Goal: Task Accomplishment & Management: Manage account settings

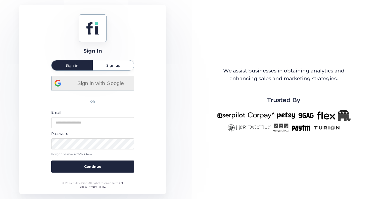
click at [116, 86] on span "Sign in with Google" at bounding box center [100, 83] width 61 height 8
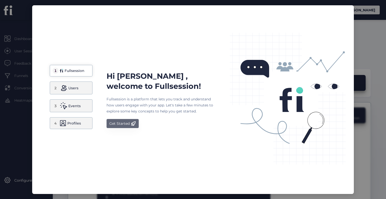
click at [116, 122] on div "Get Started" at bounding box center [119, 123] width 20 height 6
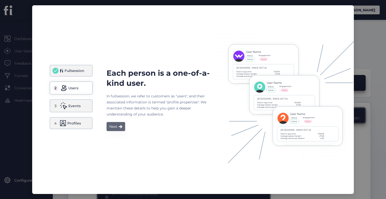
click at [116, 122] on button "Next" at bounding box center [115, 126] width 19 height 9
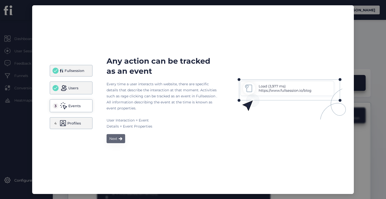
click at [113, 138] on div "Next" at bounding box center [113, 138] width 8 height 6
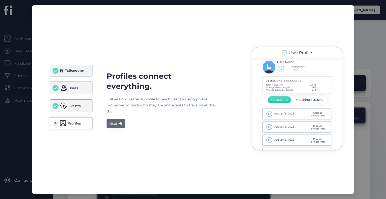
click at [114, 121] on div "Next" at bounding box center [113, 123] width 8 height 6
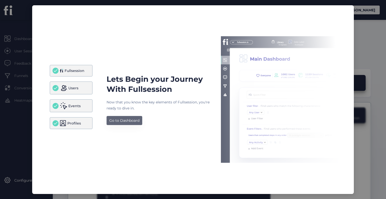
click at [114, 121] on div "Go to Dashboard" at bounding box center [124, 120] width 30 height 6
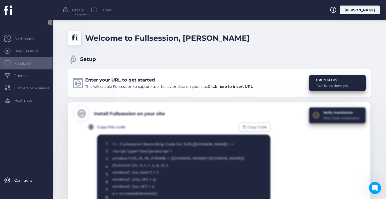
click at [22, 63] on span "Feedback" at bounding box center [26, 64] width 24 height 6
click at [324, 80] on div "URL STATUS" at bounding box center [332, 79] width 32 height 5
click at [238, 85] on span "Click here to insert URL" at bounding box center [230, 86] width 45 height 5
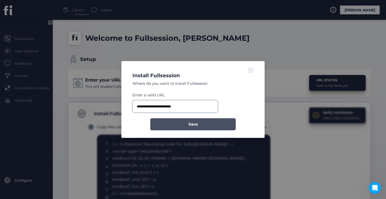
type input "**********"
click at [170, 125] on button "Save" at bounding box center [192, 124] width 85 height 12
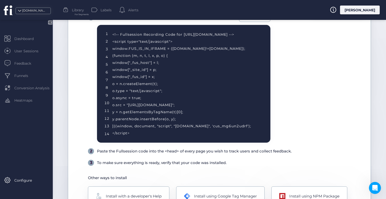
scroll to position [110, 0]
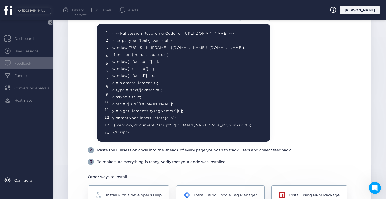
click at [23, 65] on span "Feedback" at bounding box center [26, 64] width 24 height 6
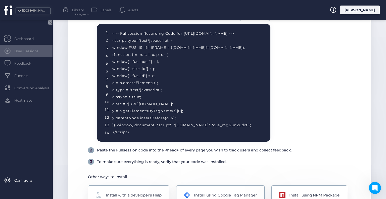
click at [18, 52] on span "User Sessions" at bounding box center [30, 51] width 32 height 6
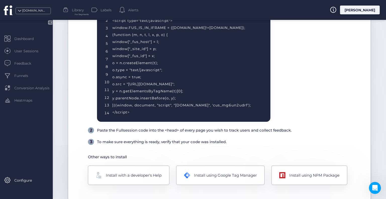
scroll to position [142, 0]
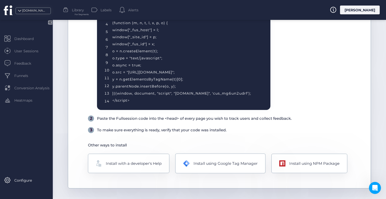
click at [209, 165] on div "Install using Google Tag Manager" at bounding box center [225, 163] width 64 height 6
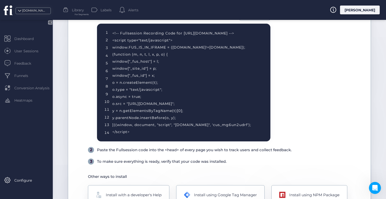
scroll to position [111, 0]
click at [215, 190] on div "Install using Google Tag Manager" at bounding box center [220, 195] width 90 height 20
click at [210, 193] on div "Install using Google Tag Manager" at bounding box center [225, 194] width 64 height 6
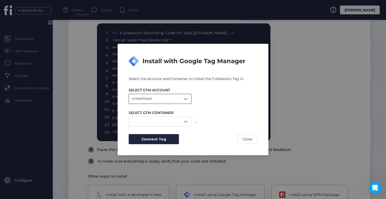
click at [172, 96] on div "United Retail" at bounding box center [160, 99] width 63 height 10
click at [169, 119] on div "Euronics.nl" at bounding box center [160, 121] width 63 height 10
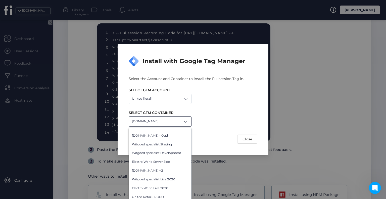
scroll to position [50, 0]
click at [169, 188] on div "Electro World Live 2020" at bounding box center [160, 187] width 56 height 5
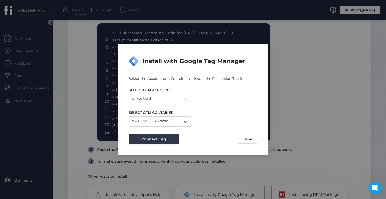
click at [152, 137] on span "Connect Tag" at bounding box center [153, 139] width 25 height 6
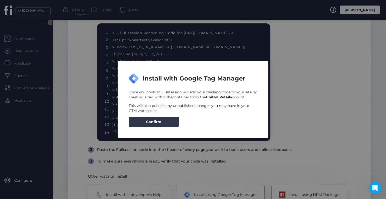
click at [149, 123] on span "Confirm" at bounding box center [154, 122] width 16 height 6
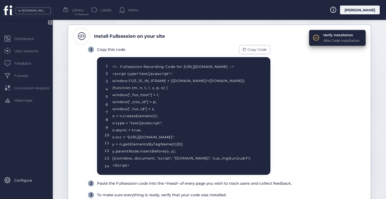
scroll to position [77, 0]
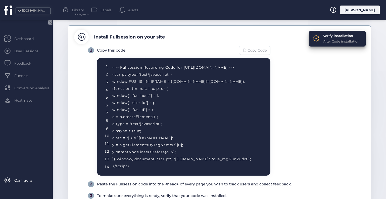
click at [249, 49] on span "Copy Code" at bounding box center [256, 50] width 19 height 6
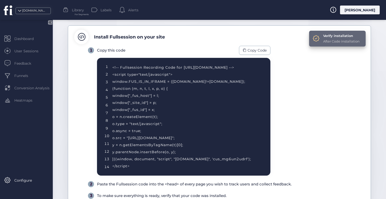
click at [317, 37] on div "Verify installation After Code installation" at bounding box center [337, 39] width 56 height 16
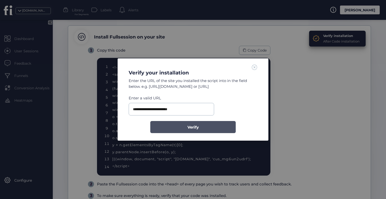
click at [193, 128] on span "Verify" at bounding box center [192, 127] width 11 height 6
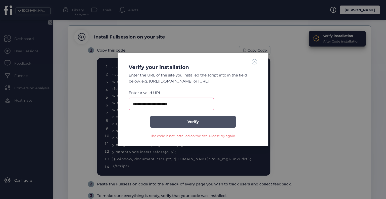
click at [182, 122] on button "Verify" at bounding box center [192, 121] width 85 height 12
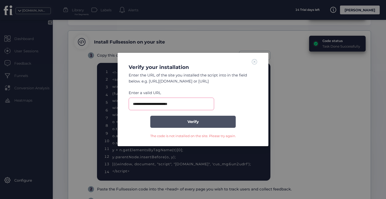
scroll to position [81, 0]
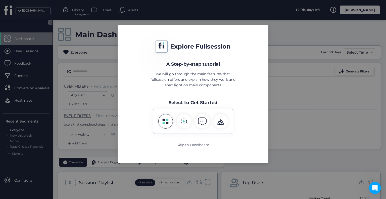
click at [165, 125] on div at bounding box center [165, 121] width 15 height 15
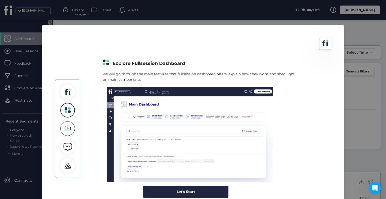
click at [69, 129] on icon at bounding box center [68, 128] width 6 height 6
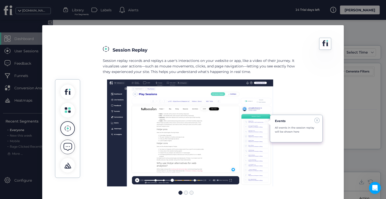
click at [65, 145] on span at bounding box center [67, 146] width 9 height 9
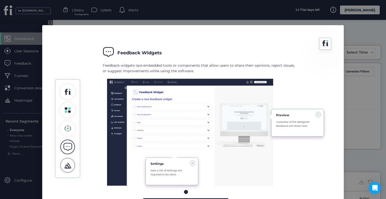
click at [64, 166] on span at bounding box center [67, 164] width 9 height 9
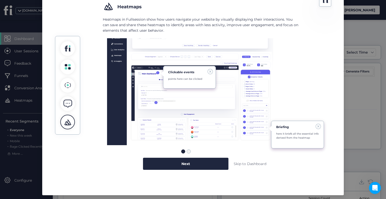
scroll to position [45, 0]
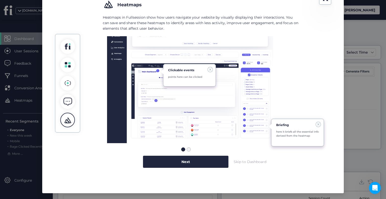
click at [245, 162] on div "Skip to Dashboard" at bounding box center [249, 162] width 33 height 6
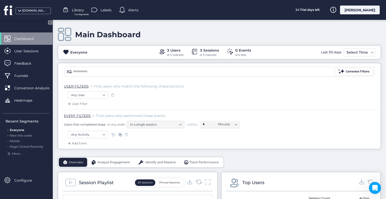
scroll to position [0, 0]
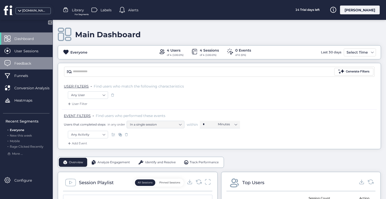
click at [31, 64] on span "Feedback" at bounding box center [26, 64] width 24 height 6
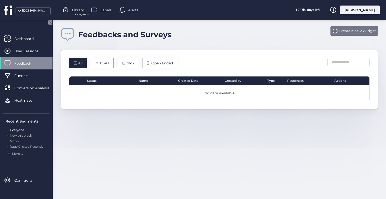
click at [351, 30] on span "Create a new Widget" at bounding box center [356, 31] width 37 height 6
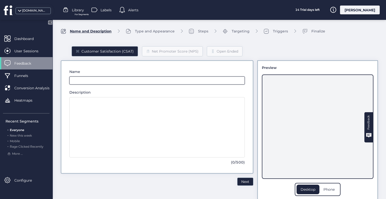
click at [83, 80] on input "text" at bounding box center [156, 80] width 175 height 8
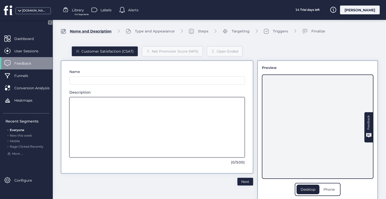
click at [73, 125] on textarea at bounding box center [156, 127] width 175 height 60
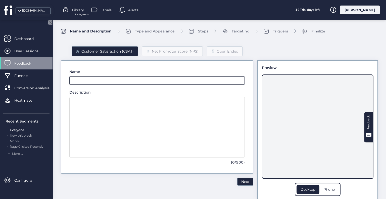
click at [74, 79] on input "text" at bounding box center [156, 80] width 175 height 8
type input "*****"
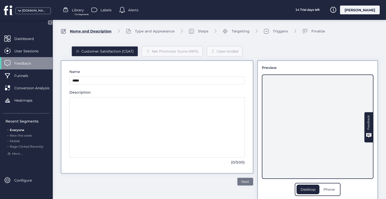
click at [241, 180] on span "Next" at bounding box center [245, 181] width 8 height 6
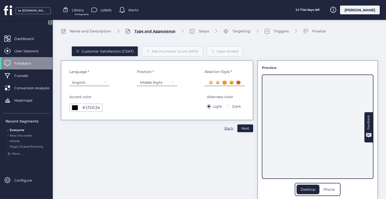
click at [98, 81] on nz-select-item "English" at bounding box center [89, 83] width 34 height 8
click at [233, 106] on span "Dark" at bounding box center [236, 106] width 13 height 6
click at [217, 107] on span "Light" at bounding box center [217, 106] width 13 height 6
click at [241, 129] on span "Next" at bounding box center [245, 128] width 8 height 6
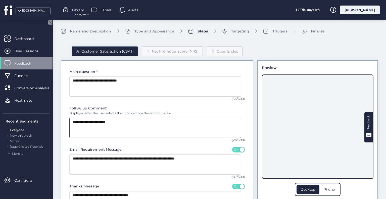
scroll to position [45, 0]
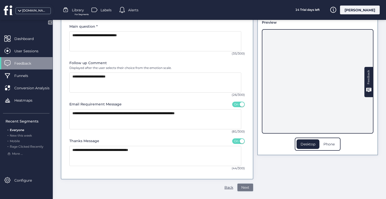
click at [243, 186] on span "Next" at bounding box center [245, 187] width 8 height 6
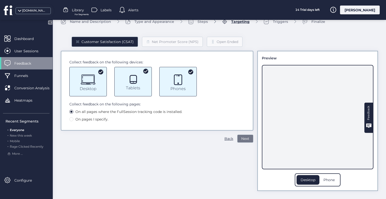
scroll to position [9, 0]
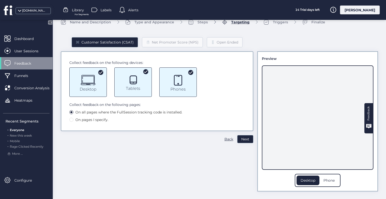
click at [81, 118] on span "On pages I specify." at bounding box center [91, 120] width 37 height 6
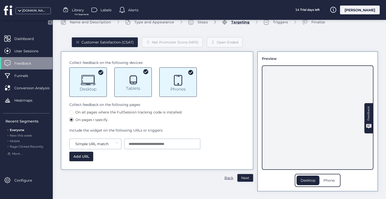
click at [77, 111] on span "On all pages where the FullSession tracking code is installed." at bounding box center [128, 112] width 111 height 6
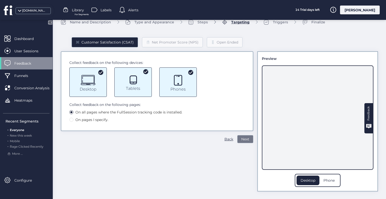
click at [247, 139] on button "Next" at bounding box center [245, 139] width 16 height 8
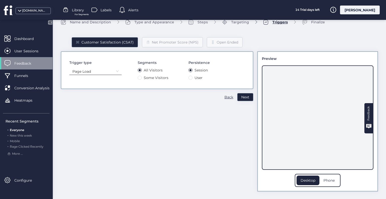
scroll to position [0, 0]
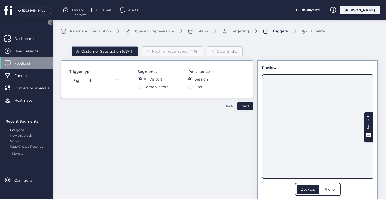
click at [113, 81] on nz-select-item "Page Load" at bounding box center [95, 81] width 46 height 8
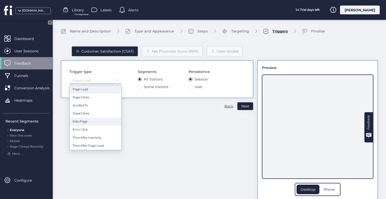
scroll to position [8, 0]
click at [144, 136] on div "Customer Satisfaction (CSAT) Net Promoter Score (NPS) Open Ended Trigger type P…" at bounding box center [157, 119] width 192 height 162
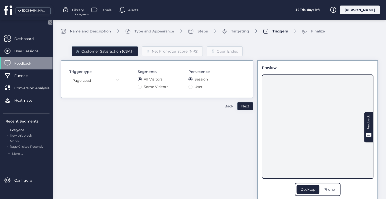
click at [199, 88] on span "User" at bounding box center [198, 87] width 12 height 6
click at [194, 78] on span "Session" at bounding box center [200, 79] width 17 height 6
click at [242, 105] on span "Next" at bounding box center [245, 106] width 8 height 6
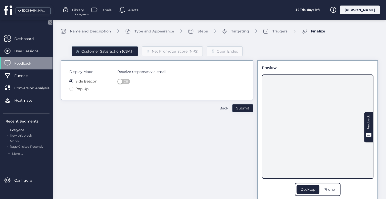
click at [82, 88] on span "Pop Up" at bounding box center [81, 89] width 17 height 6
click at [78, 80] on span "Side Beacon" at bounding box center [86, 81] width 26 height 6
click at [236, 107] on span "Submit" at bounding box center [242, 108] width 13 height 6
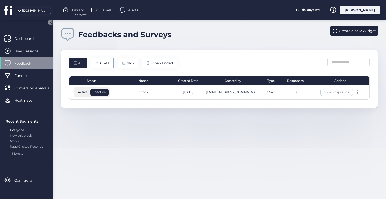
click at [100, 92] on span "Inactive" at bounding box center [99, 92] width 18 height 5
click at [353, 32] on span "Create a new Widget" at bounding box center [356, 31] width 37 height 6
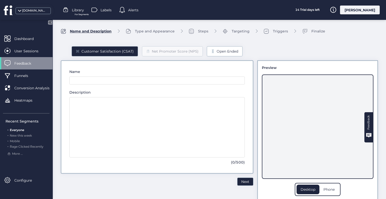
click at [221, 48] on div "Open Ended" at bounding box center [225, 51] width 36 height 10
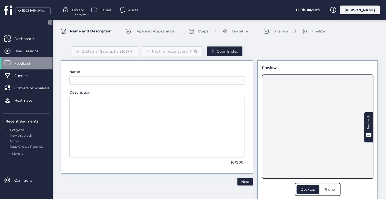
click at [137, 31] on div "Type and Appearance" at bounding box center [155, 31] width 40 height 6
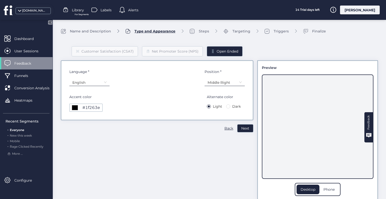
click at [235, 85] on nz-select-item "Middle Right" at bounding box center [224, 83] width 34 height 8
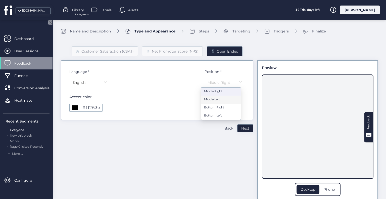
click at [146, 124] on div "Customer Satisfaction (CSAT) Net Promoter Score (NPS) Open Ended Language * Eng…" at bounding box center [157, 119] width 192 height 162
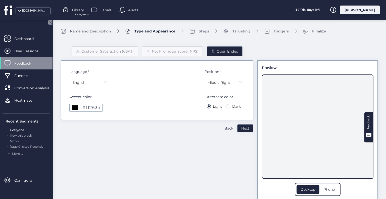
click at [273, 30] on div "Triggers" at bounding box center [280, 31] width 15 height 6
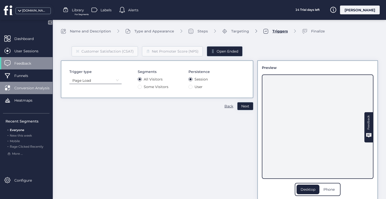
click at [25, 88] on span "Conversion Analysis" at bounding box center [35, 88] width 43 height 6
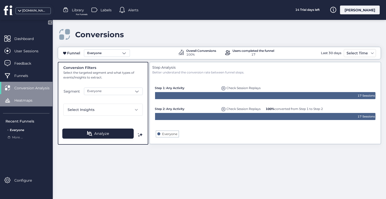
click at [28, 98] on span "Heatmaps" at bounding box center [27, 100] width 26 height 6
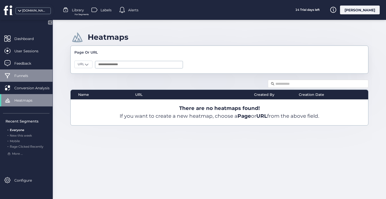
click at [26, 78] on div "Funnels" at bounding box center [26, 75] width 52 height 12
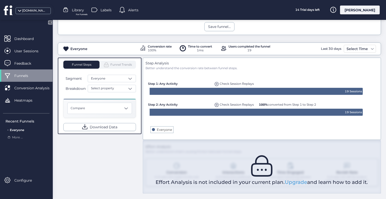
scroll to position [74, 0]
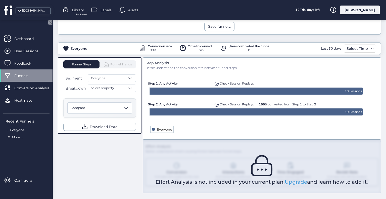
click at [14, 138] on span "More ..." at bounding box center [17, 137] width 11 height 5
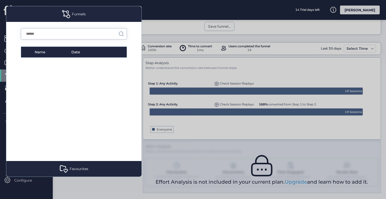
click at [78, 180] on mat-dialog-container "Funnels Name Date Favourites Name Date Everyone Created By FullSession Descript…" at bounding box center [74, 91] width 148 height 183
click at [158, 8] on div at bounding box center [193, 99] width 386 height 199
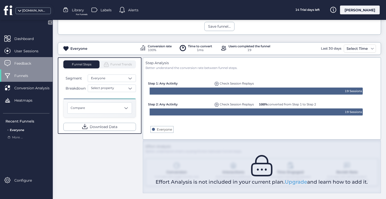
click at [26, 61] on span "Feedback" at bounding box center [26, 64] width 24 height 6
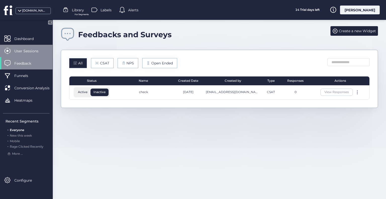
click at [22, 50] on span "User Sessions" at bounding box center [30, 51] width 32 height 6
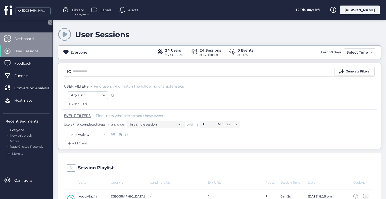
click at [20, 39] on span "Dashboard" at bounding box center [27, 39] width 27 height 6
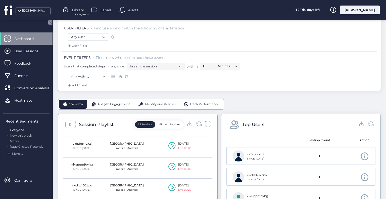
scroll to position [59, 0]
click at [117, 103] on span "Analyze Engagement" at bounding box center [113, 103] width 32 height 5
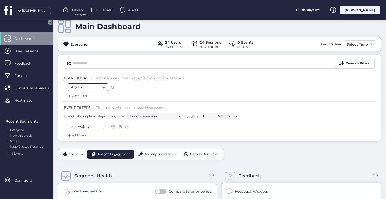
scroll to position [1, 0]
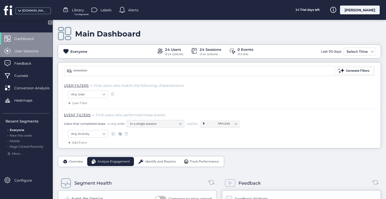
click at [27, 53] on span "User Sessions" at bounding box center [30, 51] width 32 height 6
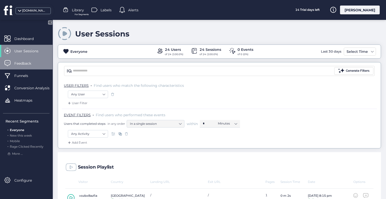
click at [21, 65] on span "Feedback" at bounding box center [26, 64] width 24 height 6
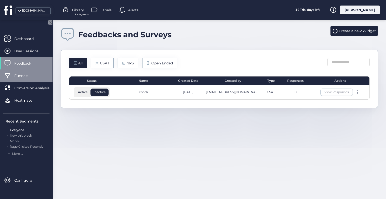
click at [21, 73] on span "Funnels" at bounding box center [24, 76] width 21 height 6
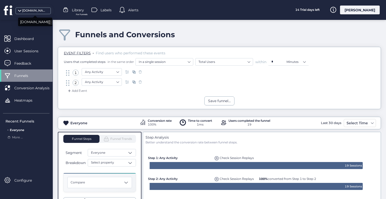
click at [32, 12] on div "[DOMAIN_NAME]" at bounding box center [34, 10] width 25 height 5
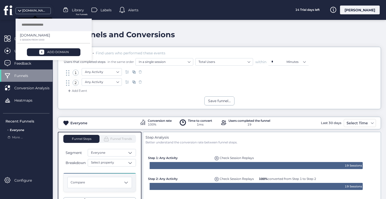
click at [32, 12] on div "[DOMAIN_NAME]" at bounding box center [34, 10] width 25 height 5
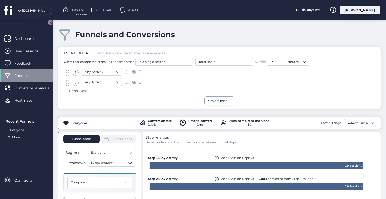
click at [18, 139] on span "More ..." at bounding box center [17, 137] width 11 height 5
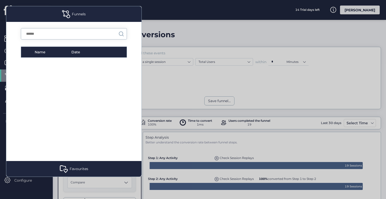
click at [163, 18] on div at bounding box center [193, 99] width 386 height 199
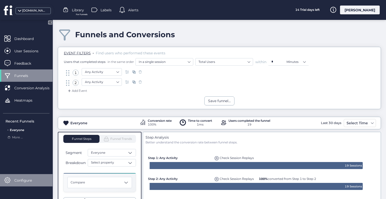
click at [21, 182] on span "Configure" at bounding box center [26, 180] width 25 height 6
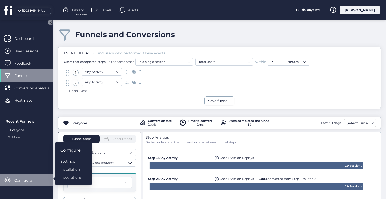
click at [70, 160] on div "Settings" at bounding box center [70, 161] width 21 height 6
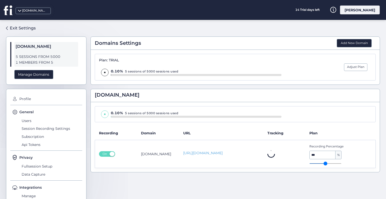
scroll to position [13, 0]
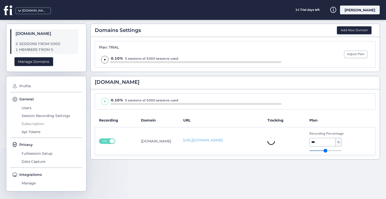
click at [36, 123] on span "Subscription" at bounding box center [51, 124] width 62 height 8
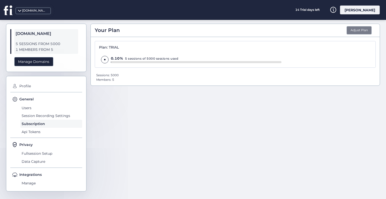
click at [350, 29] on button "Adjust Plan" at bounding box center [358, 30] width 25 height 9
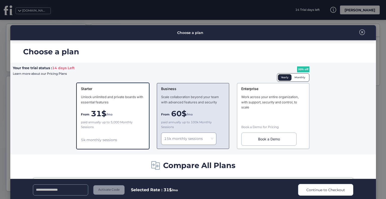
click at [204, 142] on nz-select-item "15k monthly sessions" at bounding box center [188, 139] width 49 height 8
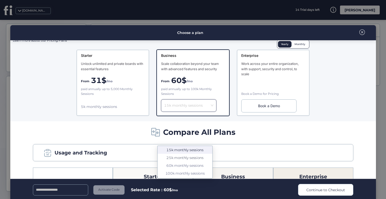
scroll to position [34, 0]
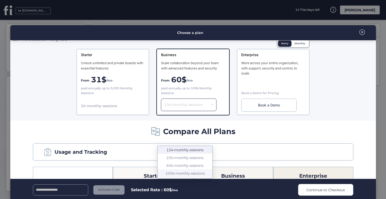
click at [189, 171] on div "100k monthly sessions" at bounding box center [184, 173] width 49 height 5
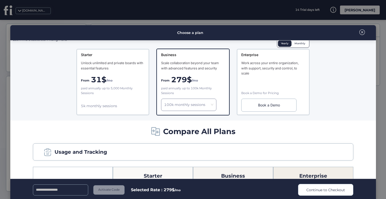
click at [188, 106] on nz-select-item "100k monthly sessions" at bounding box center [188, 105] width 49 height 8
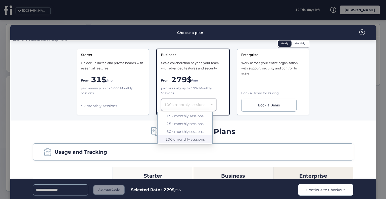
click at [188, 106] on nz-select-item "100k monthly sessions" at bounding box center [188, 105] width 49 height 8
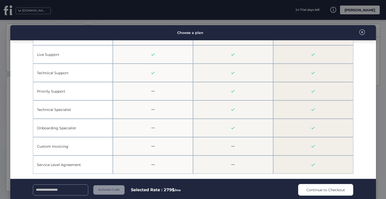
scroll to position [8, 0]
